Goal: Information Seeking & Learning: Learn about a topic

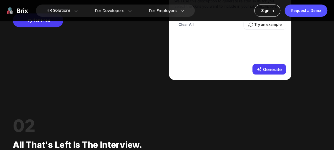
scroll to position [558, 0]
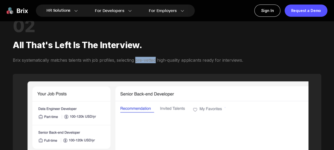
drag, startPoint x: 135, startPoint y: 60, endPoint x: 156, endPoint y: 59, distance: 21.0
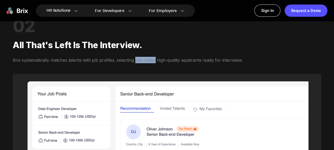
click at [156, 59] on div "Brix systematically matches talents with job profiles, selecting pre-vetted hig…" at bounding box center [149, 60] width 272 height 6
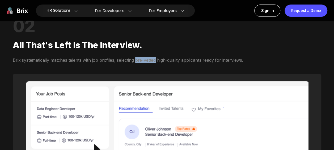
copy div "pre-vetted"
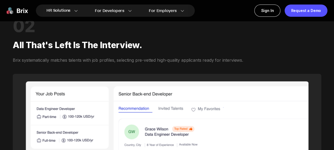
click at [179, 79] on div "Invite top talent instantly and maintain a pool of ready-to-go candidates." at bounding box center [167, 148] width 308 height 148
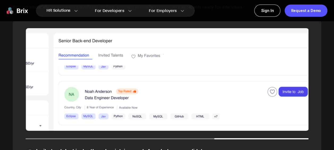
click at [216, 138] on div at bounding box center [261, 138] width 94 height 1
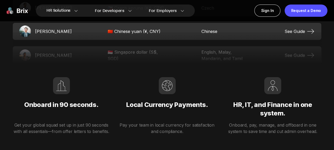
scroll to position [930, 0]
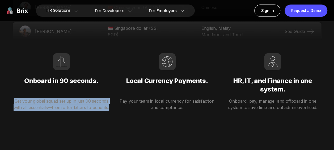
drag, startPoint x: 13, startPoint y: 100, endPoint x: 108, endPoint y: 106, distance: 95.6
click at [108, 106] on p "Get your global squad set up in just 90 seconds with all essentials—from offer …" at bounding box center [61, 104] width 97 height 13
copy p "Get your global squad set up in just 90 seconds with all essentials—from offer …"
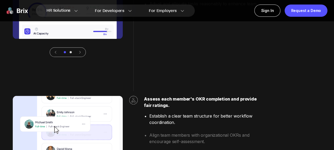
scroll to position [1329, 0]
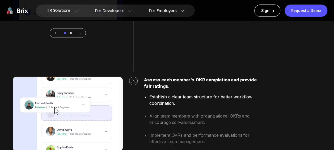
click at [320, 102] on div "Assess each member's OKR completion and provide fair ratings. Establish a clear…" at bounding box center [167, 123] width 308 height 92
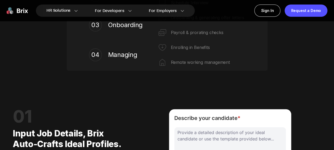
scroll to position [0, 0]
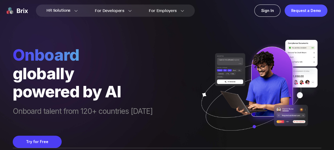
click at [15, 11] on img at bounding box center [17, 11] width 21 height 12
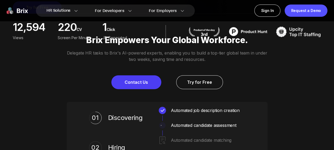
scroll to position [106, 0]
